Goal: Transaction & Acquisition: Purchase product/service

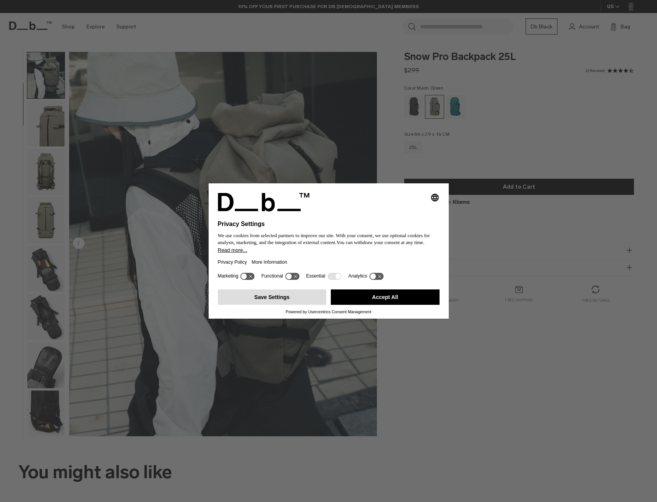
click at [286, 297] on button "Save Settings" at bounding box center [272, 296] width 109 height 15
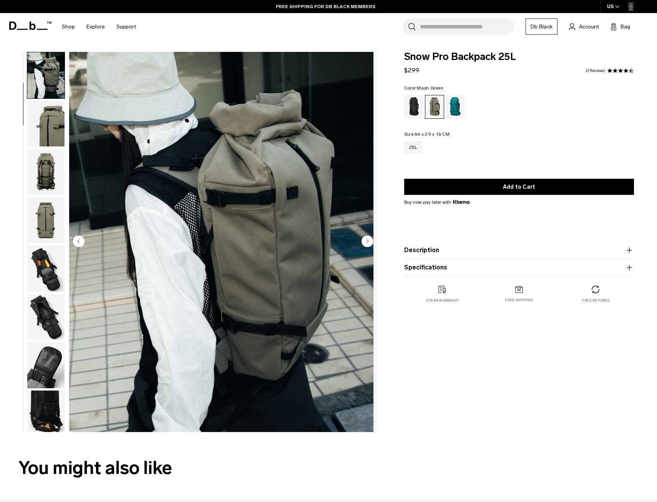
click at [267, 304] on img "2 / 12" at bounding box center [221, 242] width 304 height 380
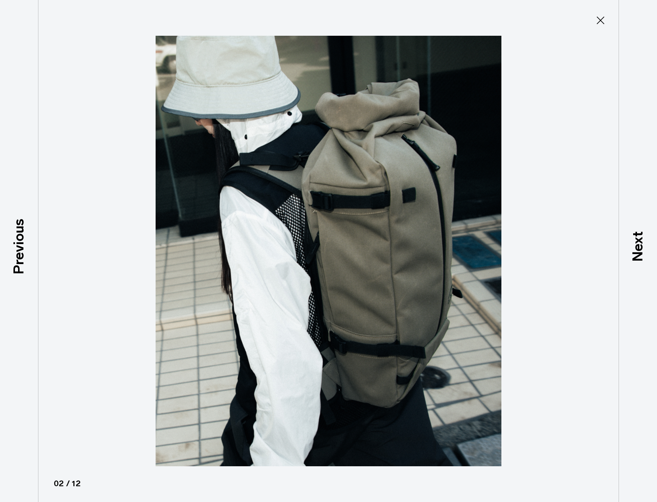
click at [597, 20] on icon at bounding box center [600, 20] width 12 height 12
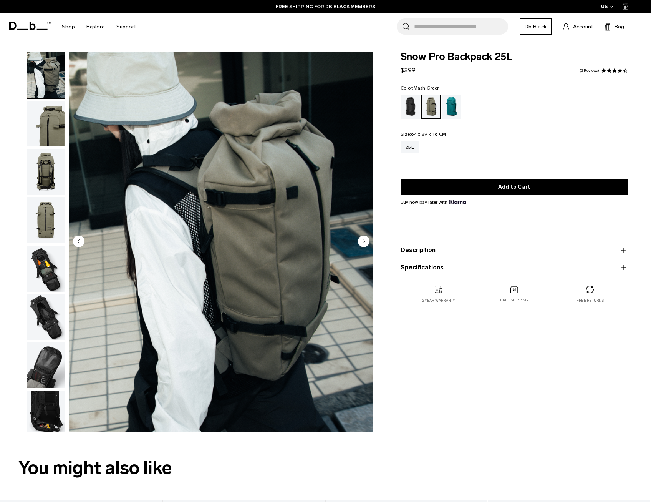
click at [49, 144] on img "button" at bounding box center [45, 124] width 37 height 46
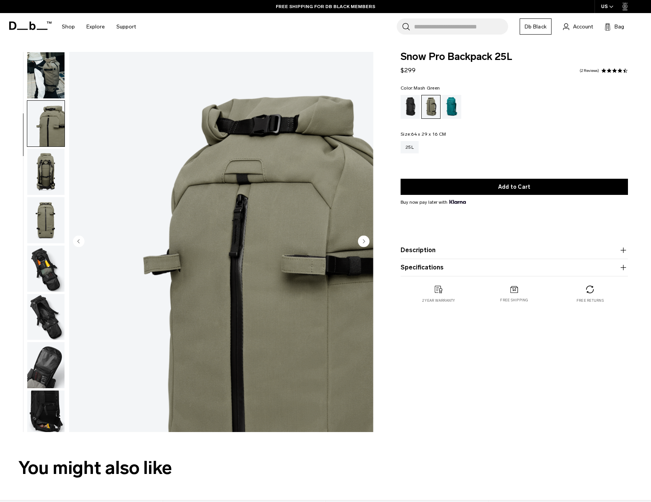
scroll to position [97, 0]
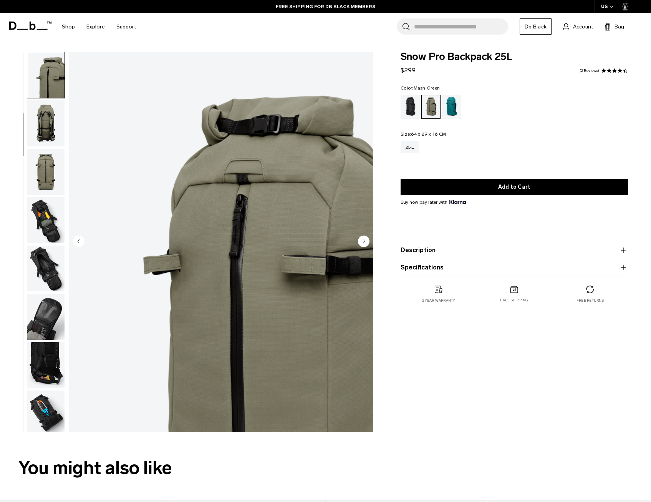
click at [49, 134] on img "button" at bounding box center [45, 123] width 37 height 46
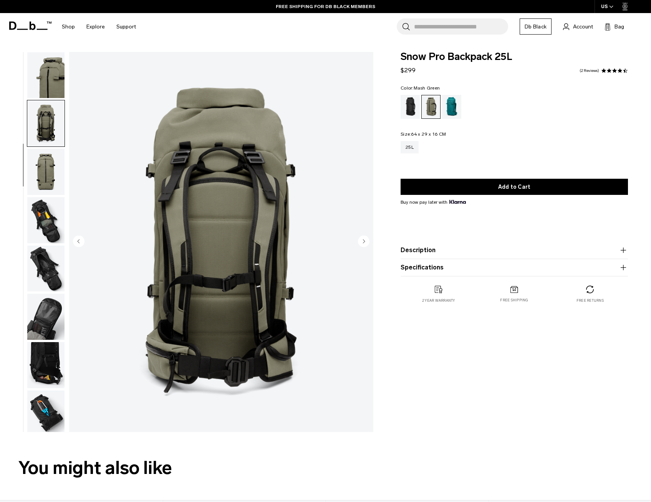
scroll to position [145, 0]
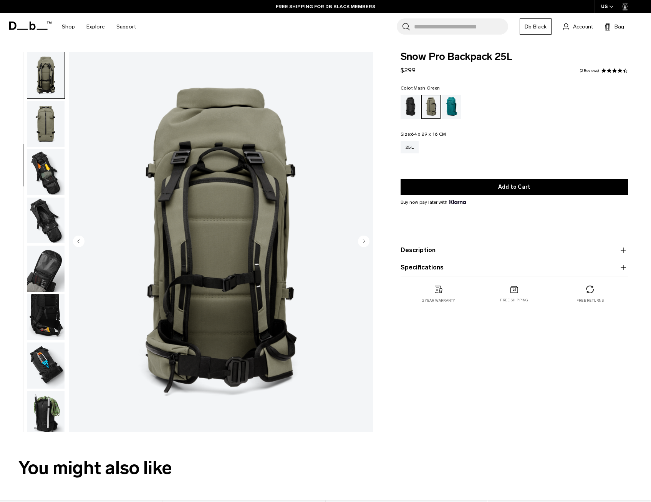
click at [50, 121] on img "button" at bounding box center [45, 124] width 37 height 46
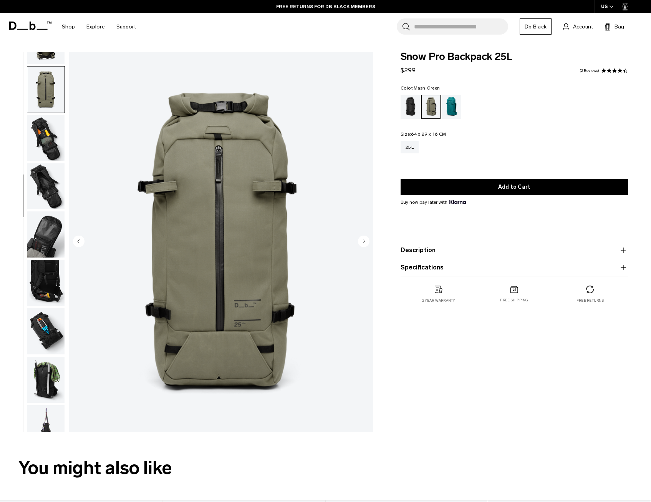
scroll to position [193, 0]
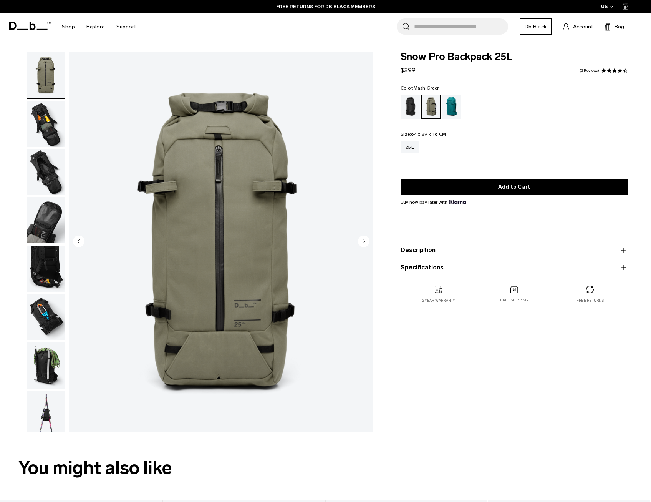
click at [50, 121] on img "button" at bounding box center [45, 124] width 37 height 46
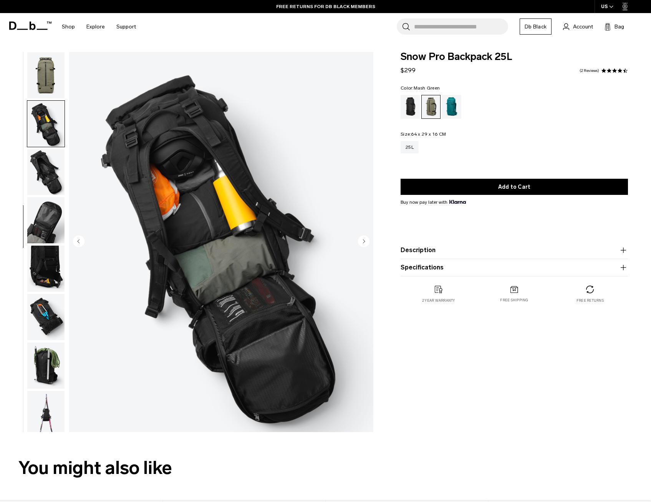
scroll to position [198, 0]
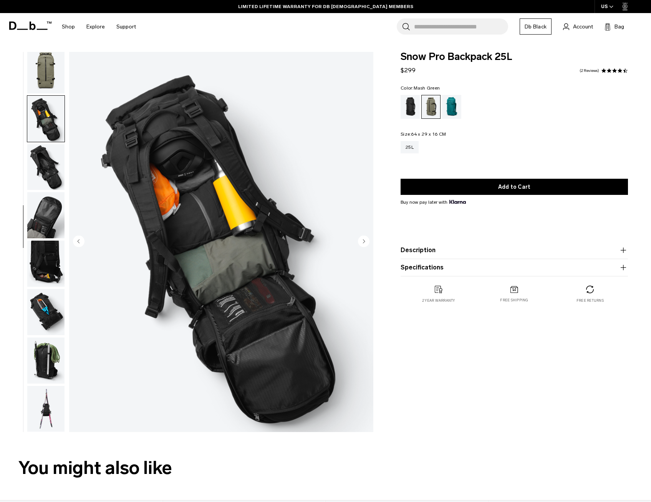
click at [41, 161] on img "button" at bounding box center [45, 167] width 37 height 46
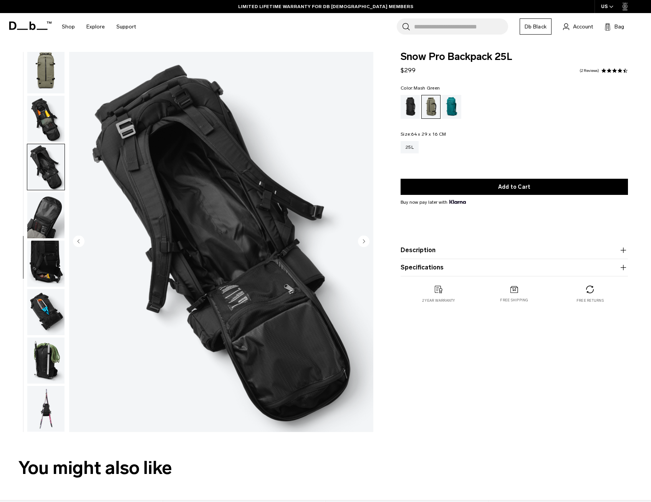
click at [49, 204] on img "button" at bounding box center [45, 215] width 37 height 46
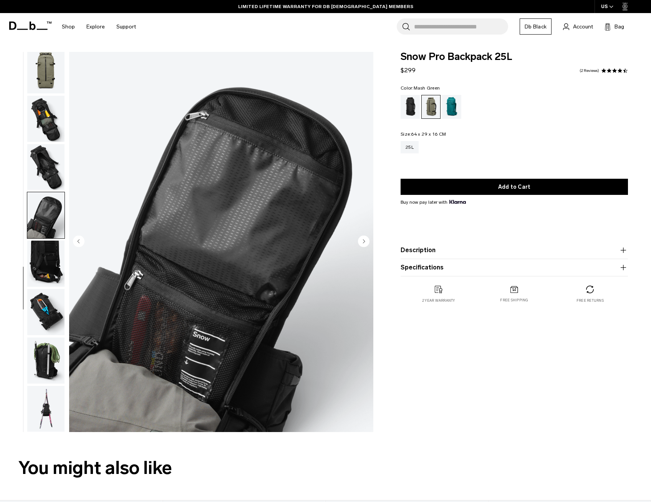
click at [50, 260] on img "button" at bounding box center [45, 263] width 37 height 46
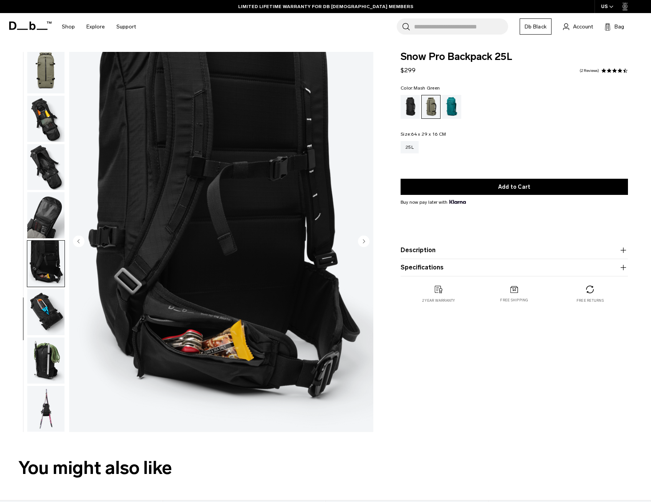
click at [44, 306] on img "button" at bounding box center [45, 312] width 37 height 46
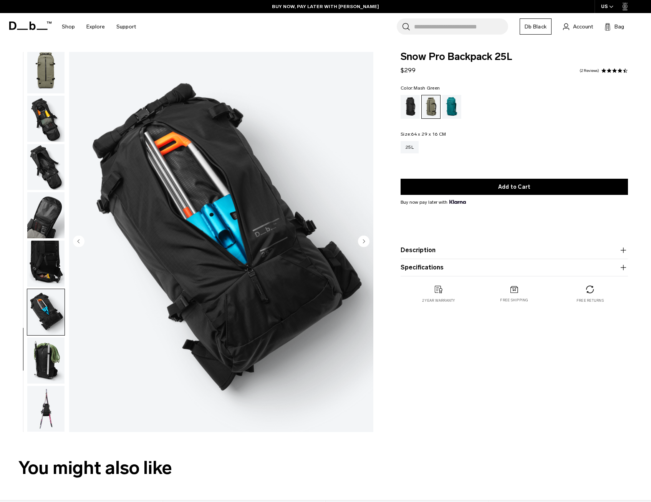
click at [39, 356] on img "button" at bounding box center [45, 360] width 37 height 46
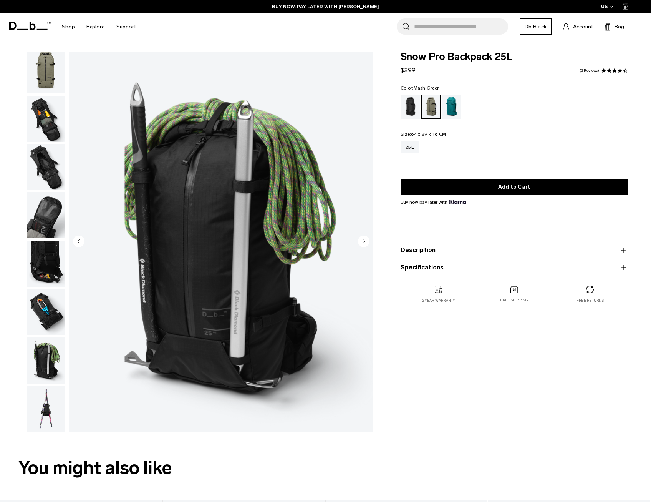
click at [52, 405] on img "button" at bounding box center [45, 409] width 37 height 46
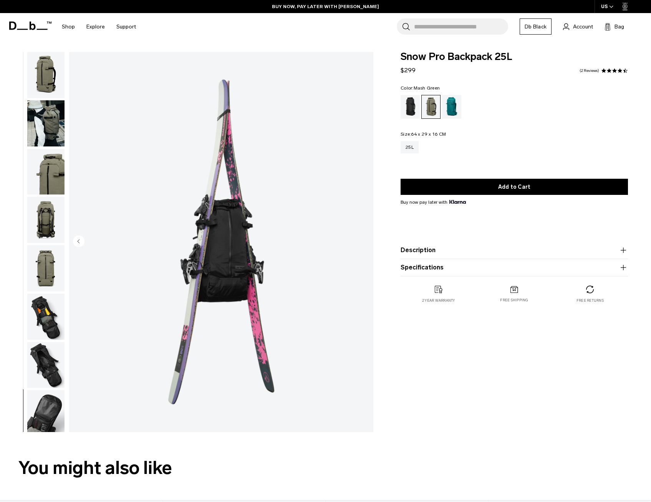
scroll to position [0, 0]
click at [38, 116] on img "button" at bounding box center [45, 124] width 37 height 46
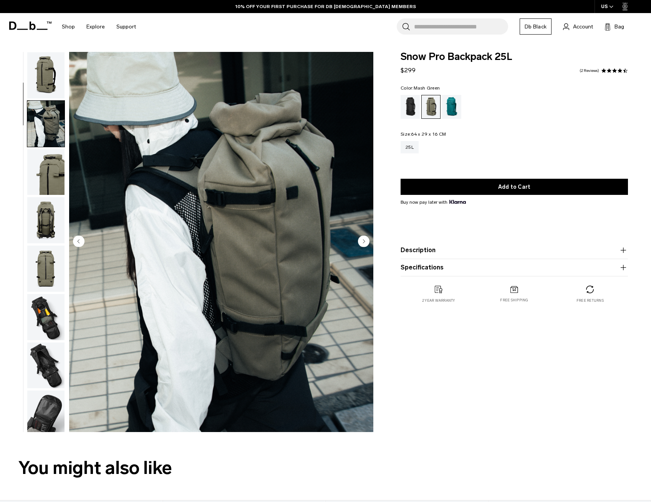
click at [49, 232] on img "button" at bounding box center [45, 220] width 37 height 46
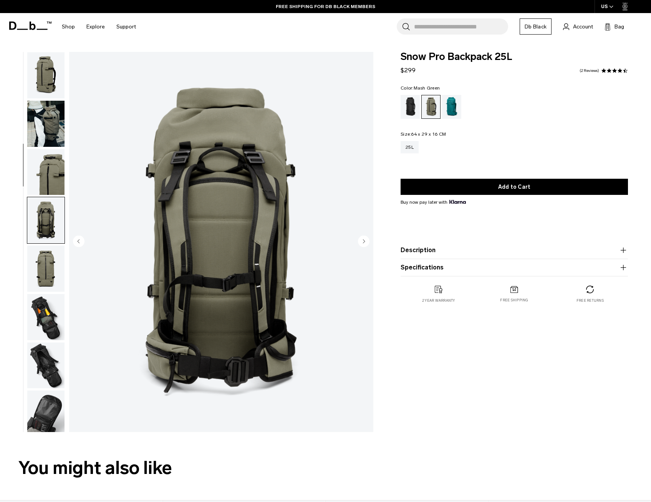
click at [48, 125] on img "button" at bounding box center [45, 124] width 37 height 46
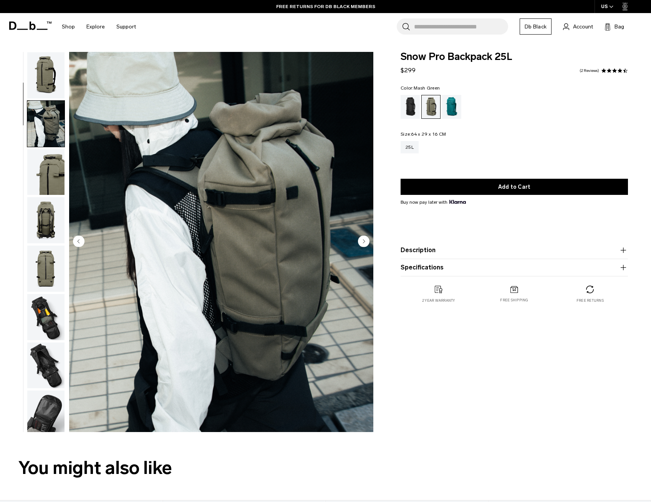
click at [50, 81] on img "button" at bounding box center [45, 75] width 37 height 46
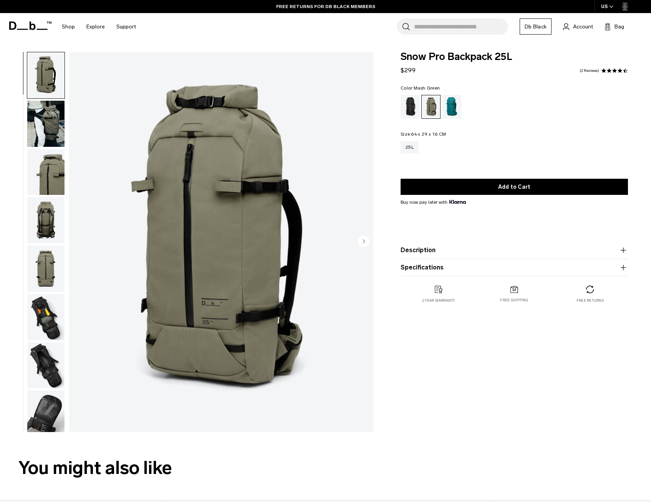
click at [45, 215] on img "button" at bounding box center [45, 220] width 37 height 46
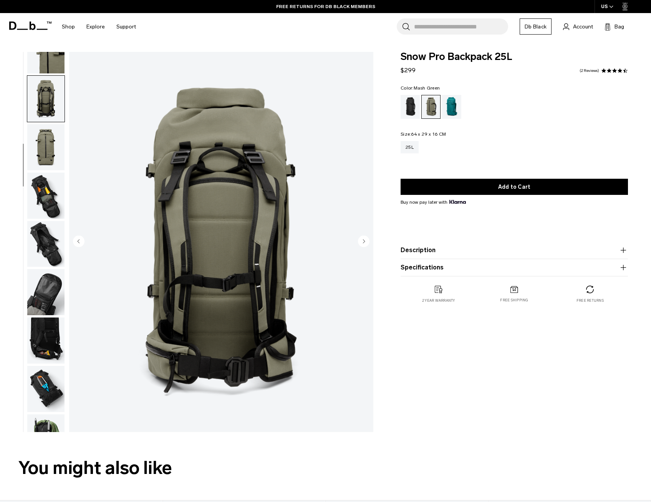
scroll to position [145, 0]
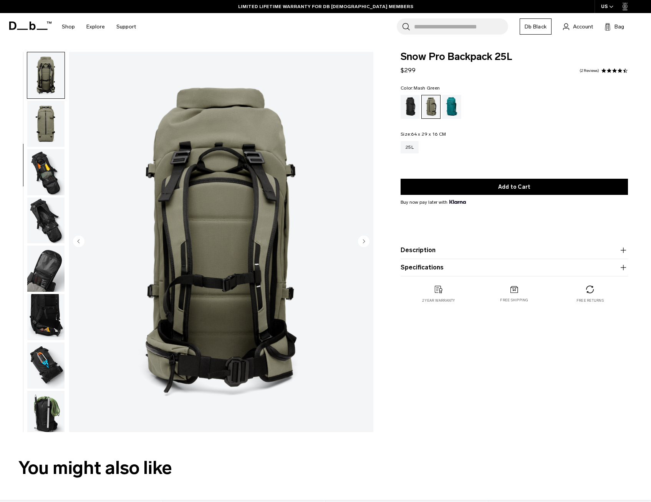
click at [52, 180] on img "button" at bounding box center [45, 172] width 37 height 46
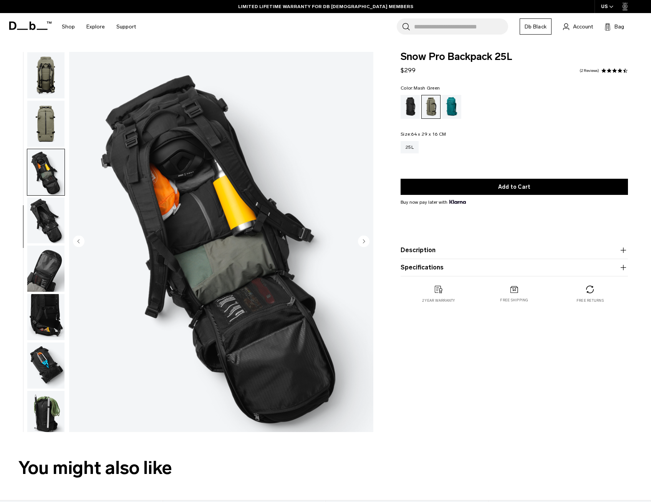
scroll to position [198, 0]
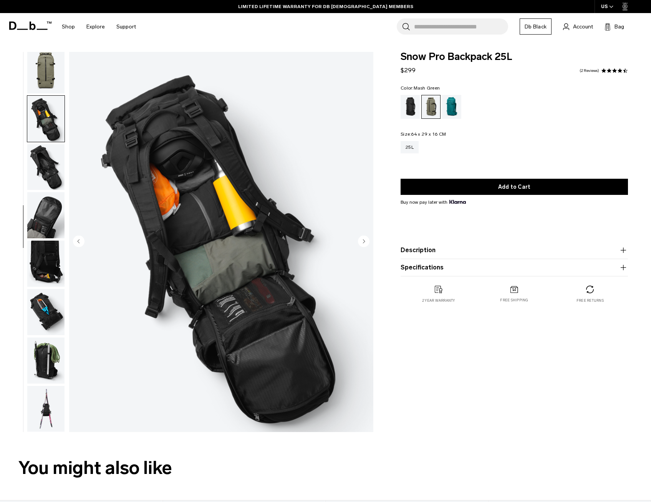
click at [52, 180] on img "button" at bounding box center [45, 167] width 37 height 46
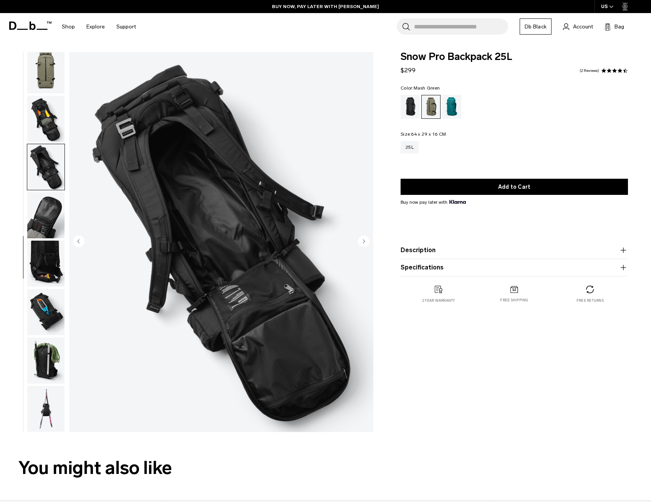
click at [47, 208] on img "button" at bounding box center [45, 215] width 37 height 46
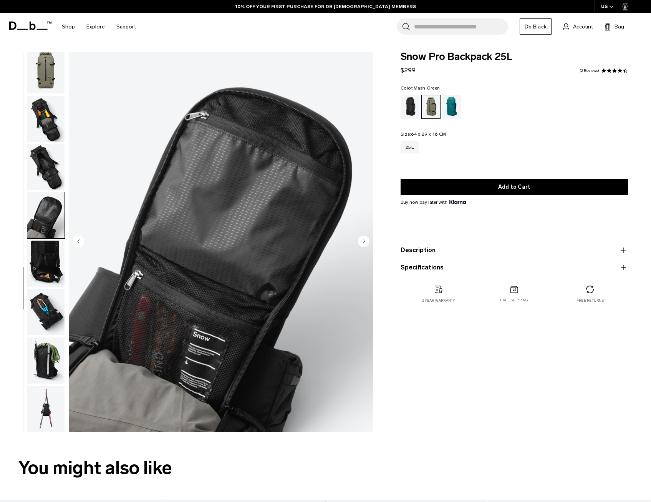
click at [47, 208] on img "button" at bounding box center [45, 215] width 37 height 46
click at [44, 252] on img "button" at bounding box center [45, 263] width 37 height 46
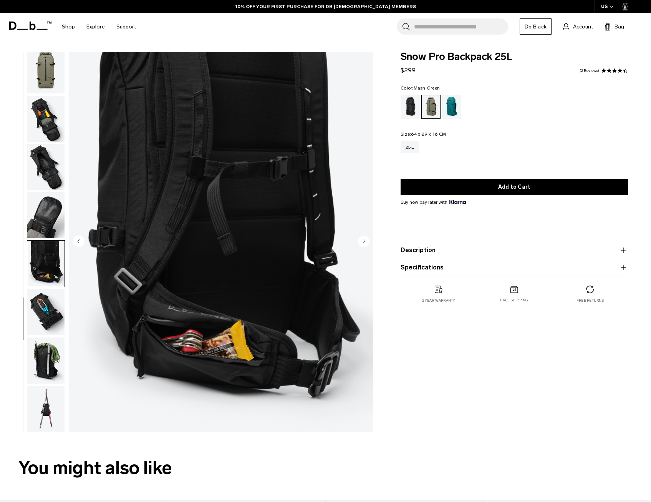
click at [49, 309] on img "button" at bounding box center [45, 312] width 37 height 46
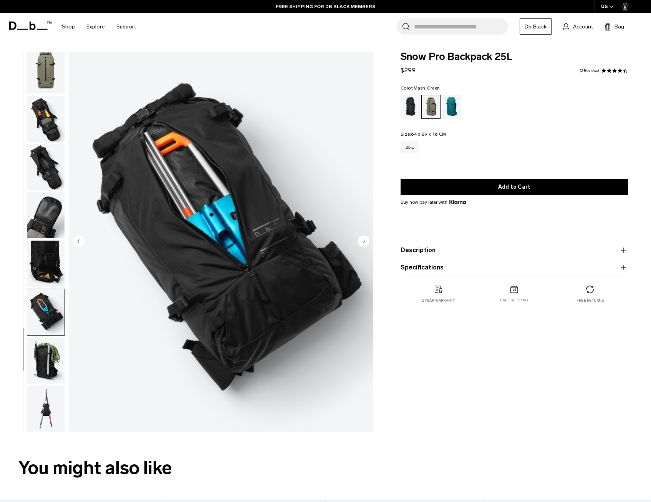
click at [44, 353] on img "button" at bounding box center [45, 360] width 37 height 46
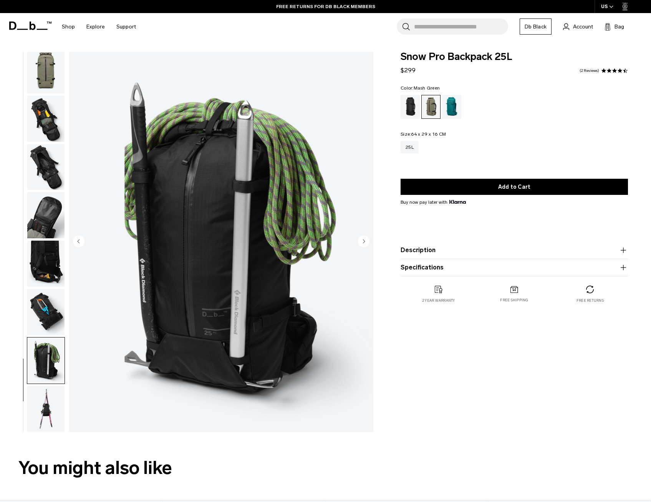
click at [41, 408] on img "button" at bounding box center [45, 409] width 37 height 46
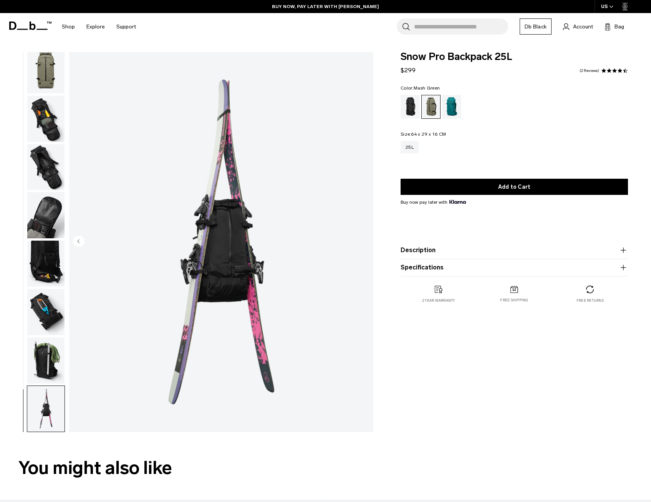
click at [40, 361] on img "button" at bounding box center [45, 360] width 37 height 46
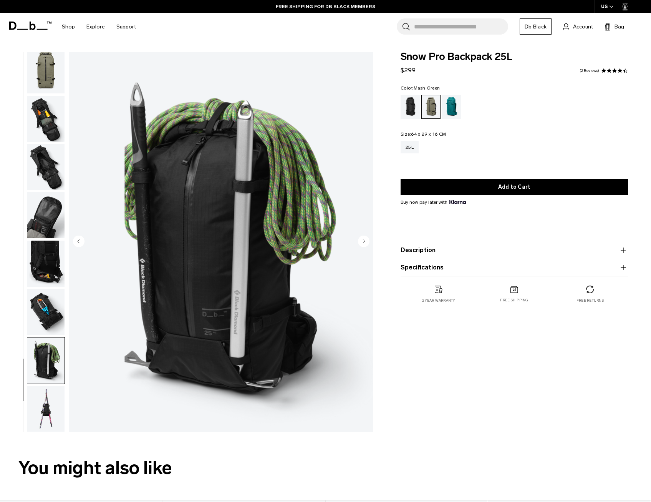
click at [25, 30] on icon at bounding box center [22, 29] width 11 height 1
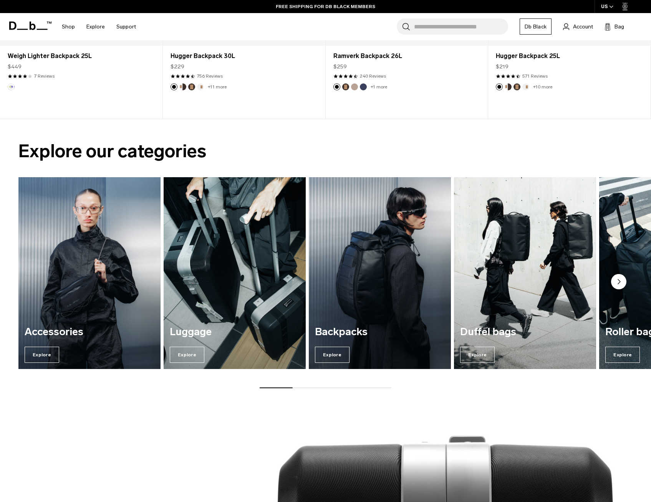
scroll to position [346, 0]
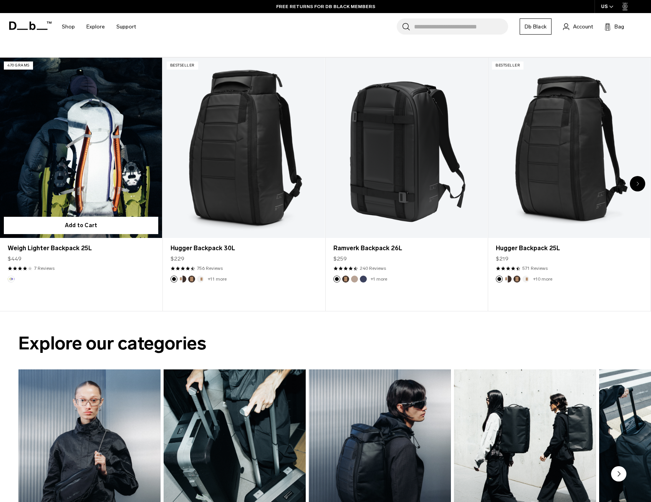
click at [91, 157] on link "Weigh Lighter Backpack 25L" at bounding box center [81, 148] width 162 height 180
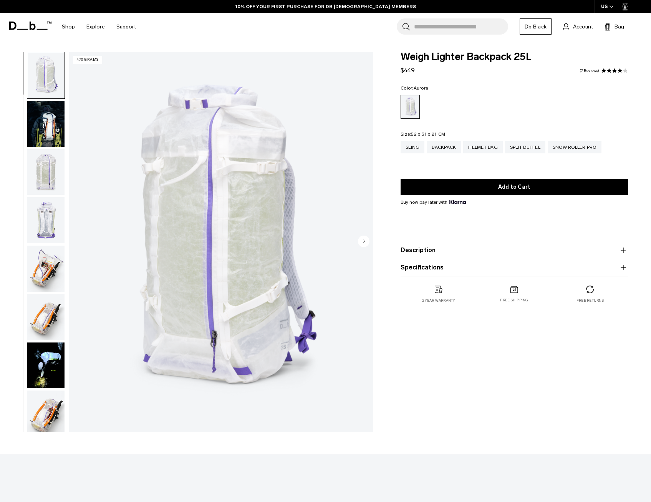
click at [363, 243] on circle "Next slide" at bounding box center [364, 241] width 12 height 12
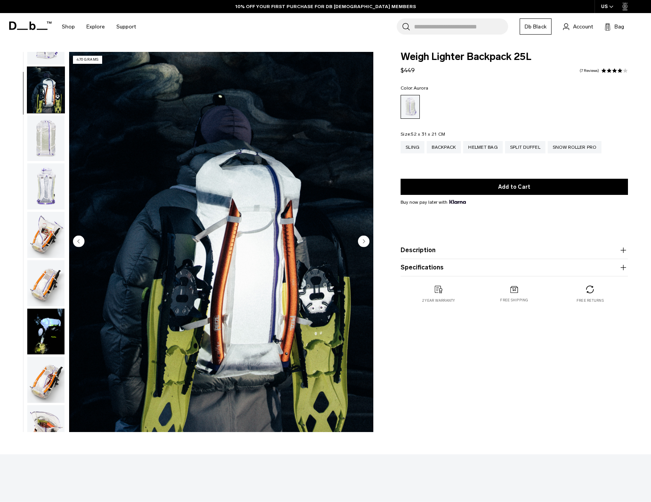
scroll to position [48, 0]
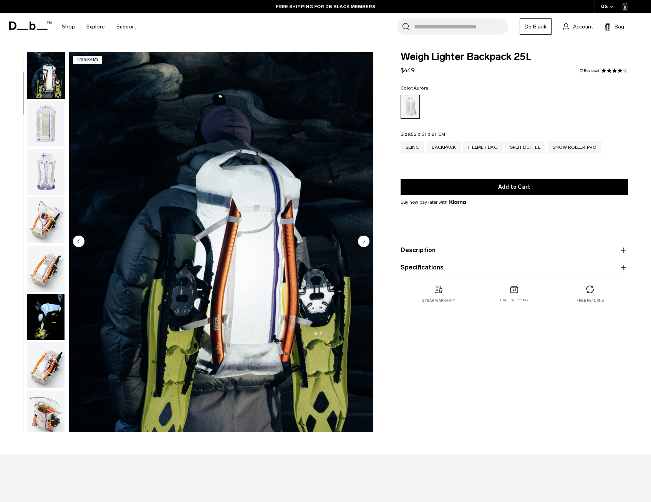
click at [363, 242] on icon "Next slide" at bounding box center [364, 240] width 2 height 3
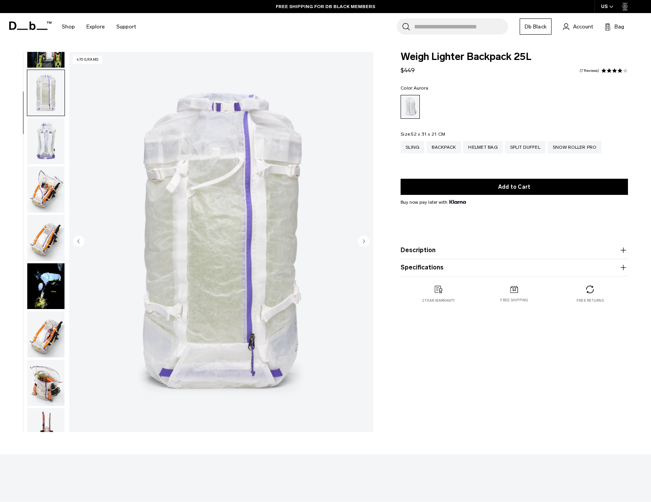
scroll to position [97, 0]
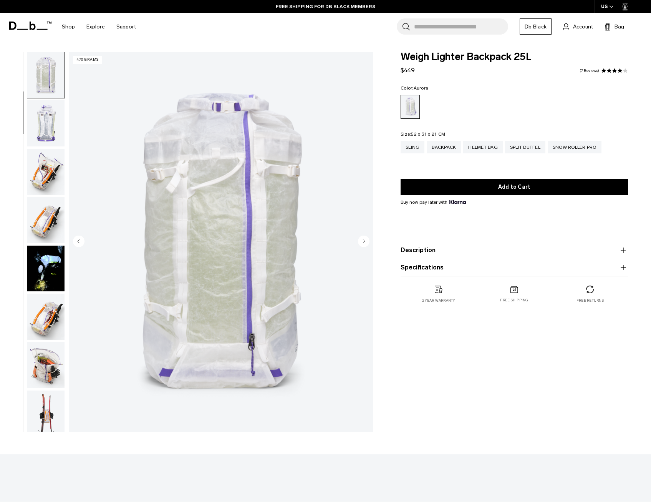
click at [363, 242] on icon "Next slide" at bounding box center [364, 240] width 2 height 3
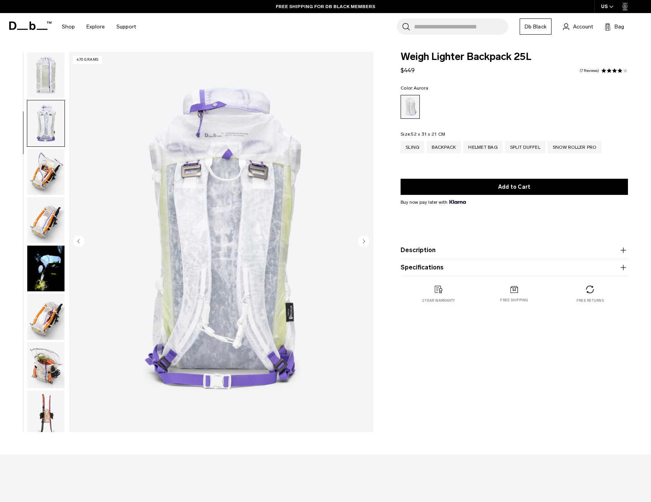
scroll to position [145, 0]
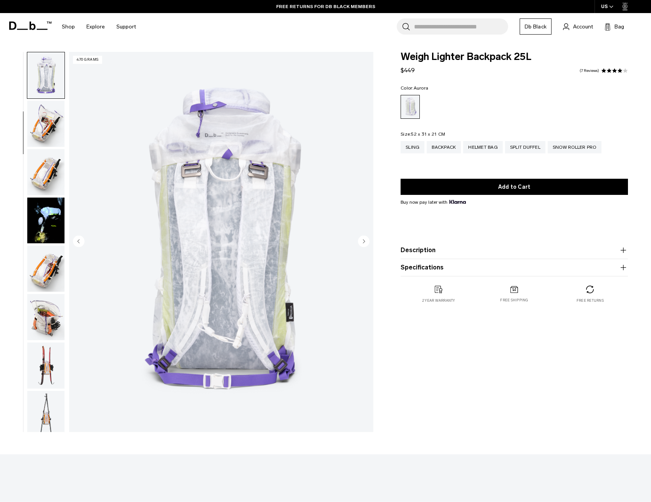
click at [363, 242] on icon "Next slide" at bounding box center [364, 240] width 2 height 3
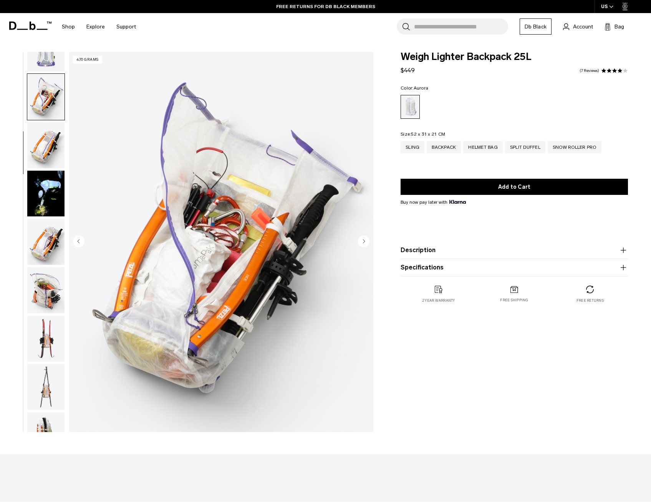
scroll to position [193, 0]
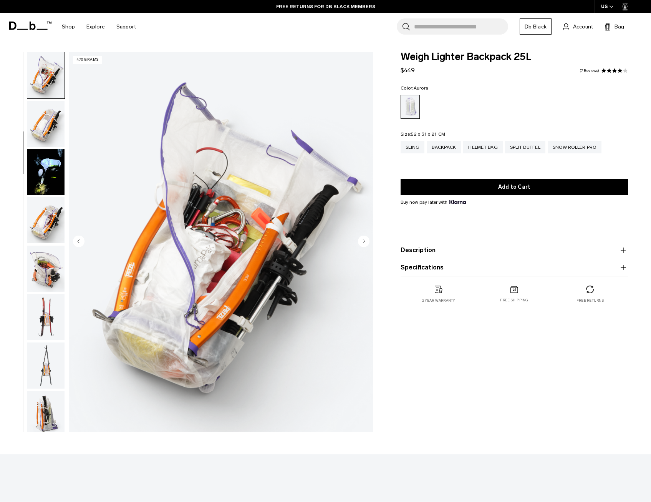
click at [363, 242] on icon "Next slide" at bounding box center [364, 240] width 2 height 3
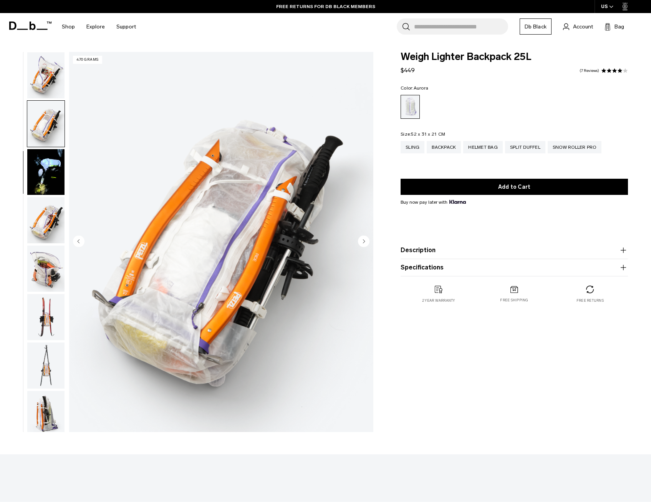
scroll to position [242, 0]
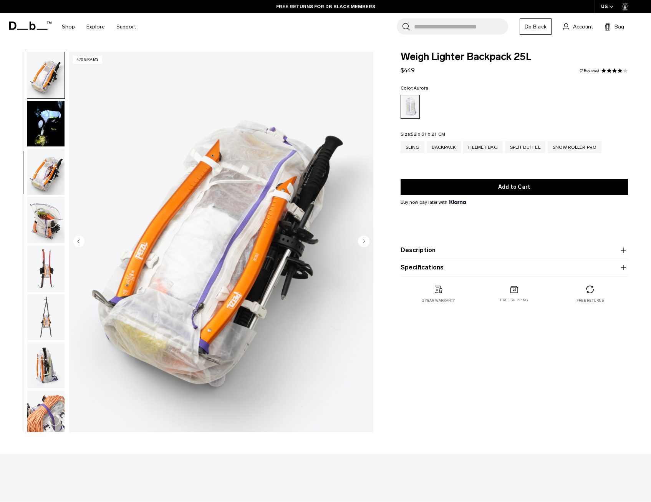
click at [363, 242] on icon "Next slide" at bounding box center [364, 240] width 2 height 3
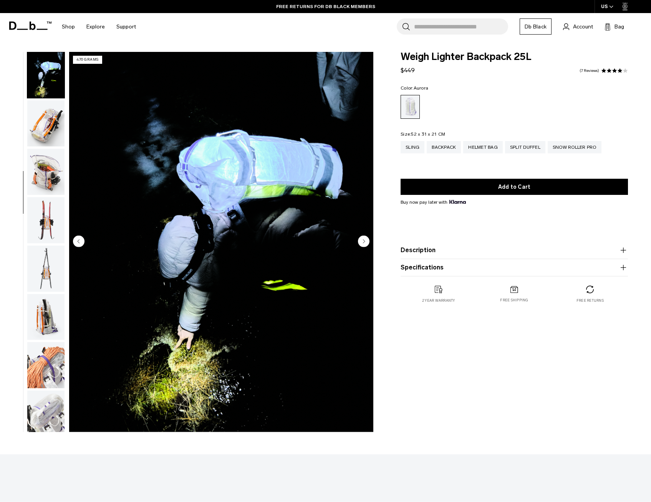
click at [363, 242] on icon "Next slide" at bounding box center [364, 240] width 2 height 3
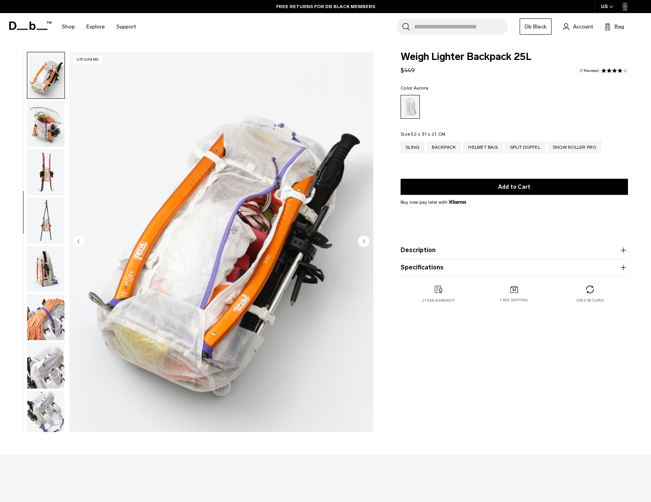
click at [363, 242] on icon "Next slide" at bounding box center [364, 240] width 2 height 3
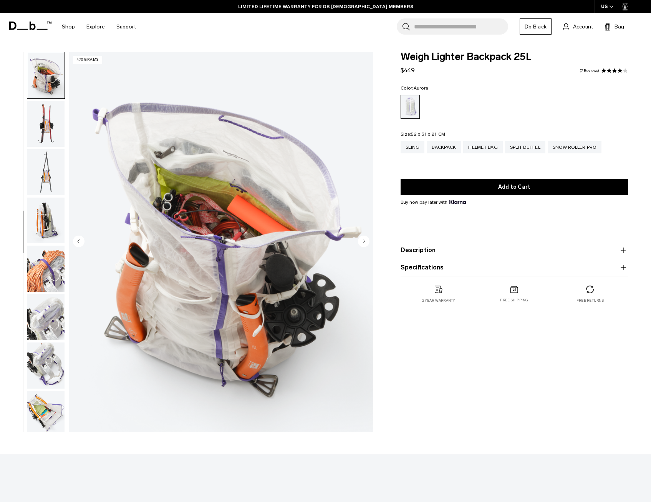
click at [363, 242] on icon "Next slide" at bounding box center [364, 240] width 2 height 3
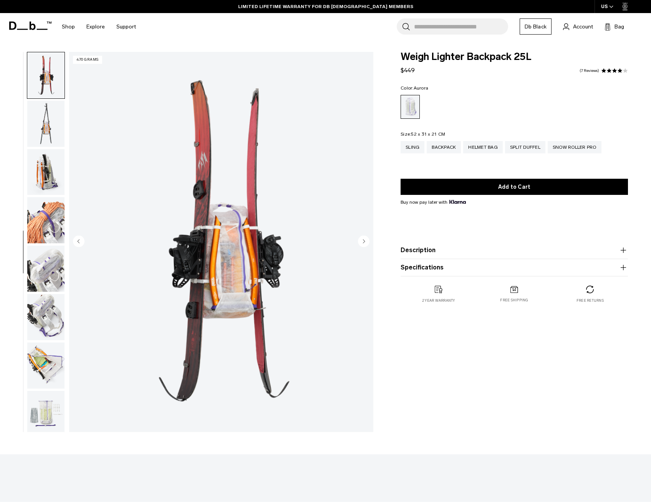
click at [363, 242] on icon "Next slide" at bounding box center [364, 240] width 2 height 3
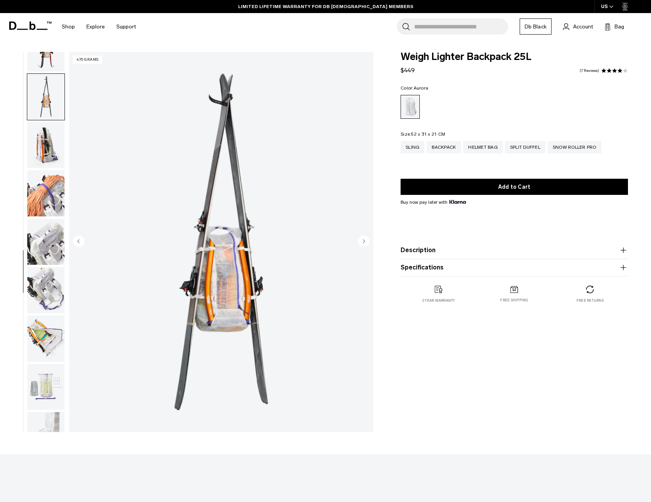
scroll to position [483, 0]
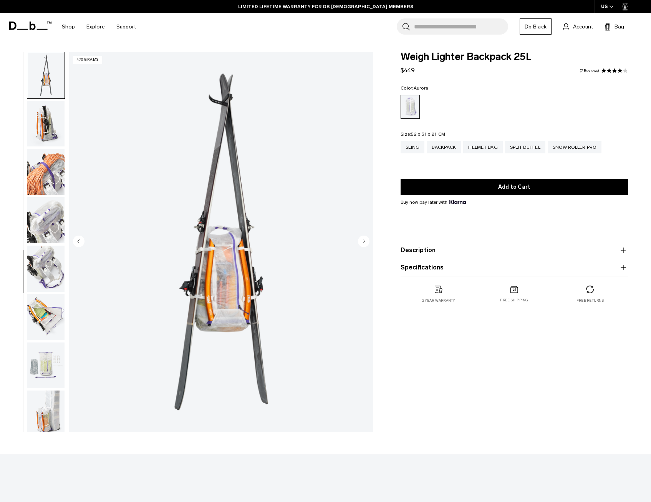
click at [363, 242] on icon "Next slide" at bounding box center [364, 240] width 2 height 3
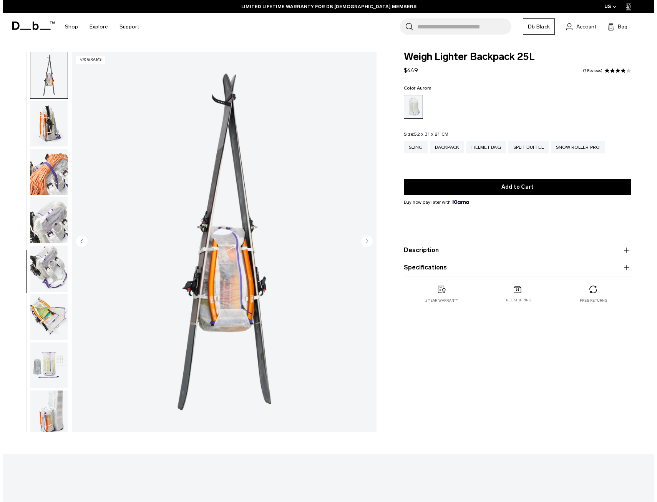
scroll to position [488, 0]
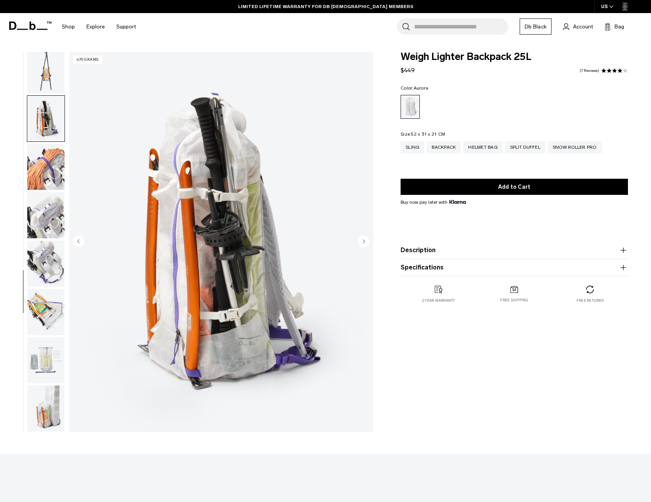
click at [363, 242] on icon "Next slide" at bounding box center [364, 240] width 2 height 3
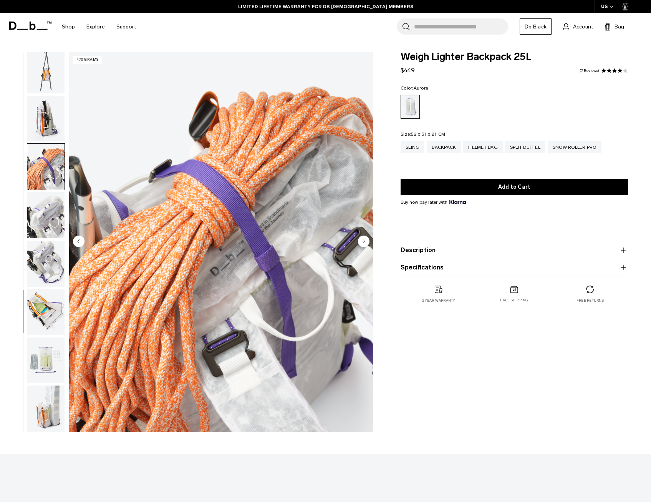
click at [363, 242] on icon "Next slide" at bounding box center [364, 240] width 2 height 3
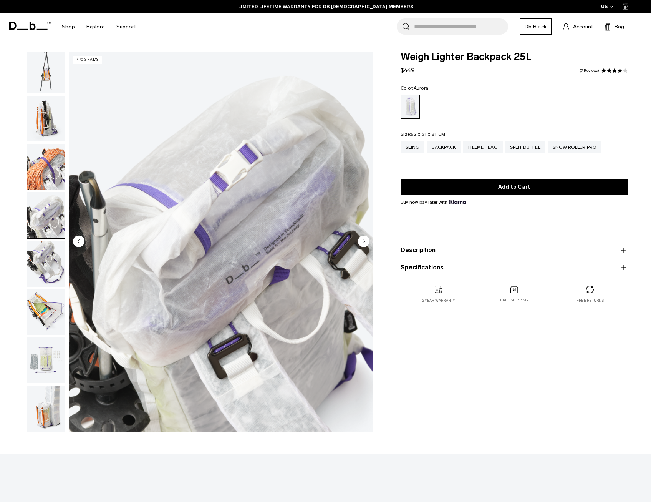
click at [363, 242] on icon "Next slide" at bounding box center [364, 240] width 2 height 3
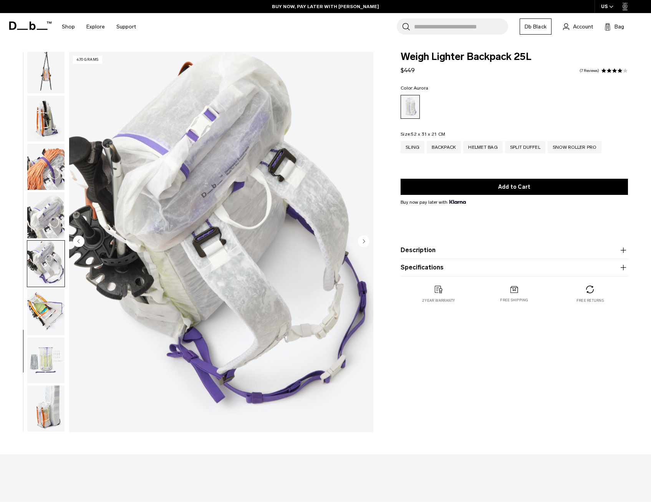
click at [363, 242] on icon "Next slide" at bounding box center [364, 240] width 2 height 3
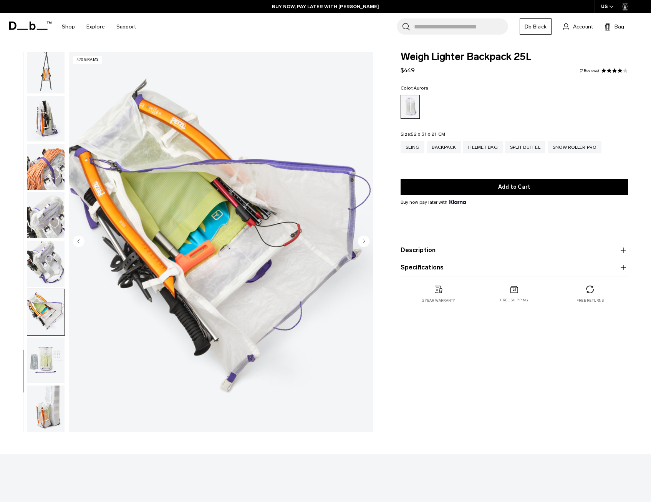
click at [363, 242] on icon "Next slide" at bounding box center [364, 240] width 2 height 3
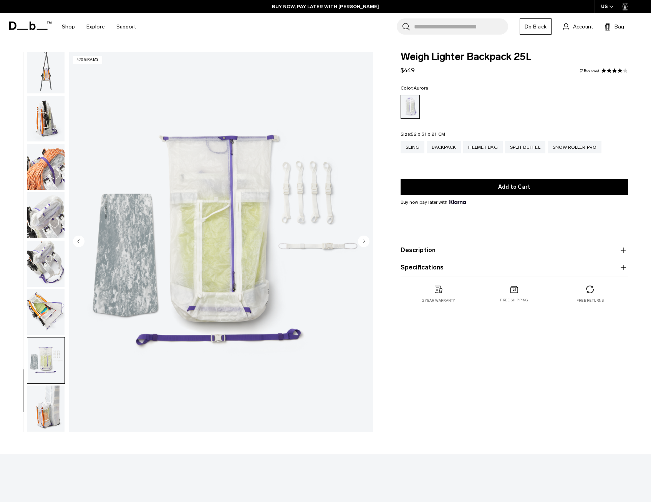
click at [363, 242] on icon "Next slide" at bounding box center [364, 240] width 2 height 3
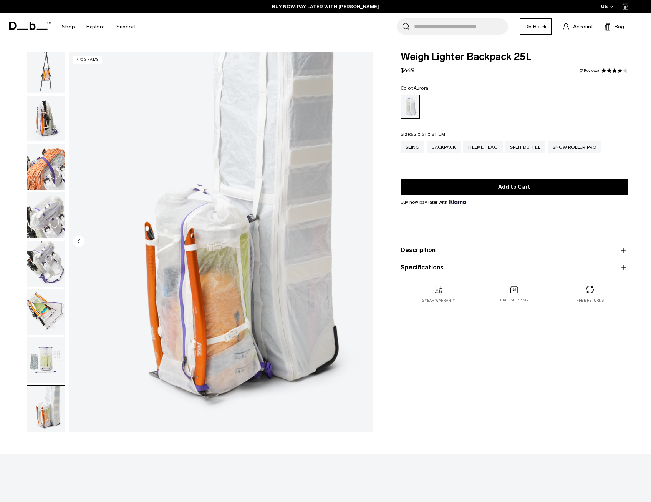
click at [363, 242] on img "18 / 18" at bounding box center [221, 242] width 304 height 380
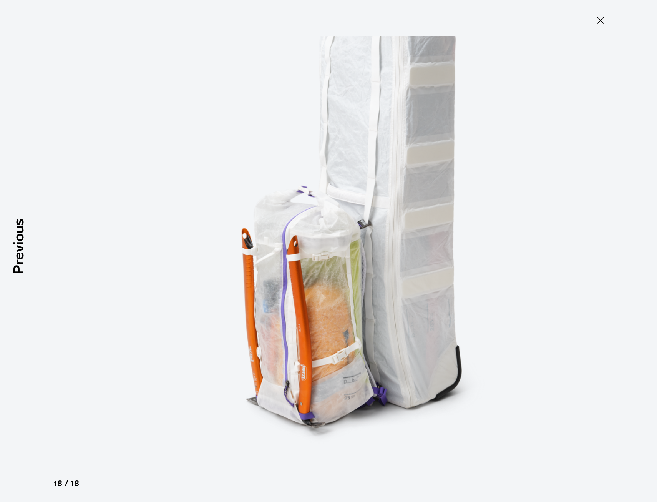
scroll to position [484, 0]
